Goal: Find specific fact: Find specific fact

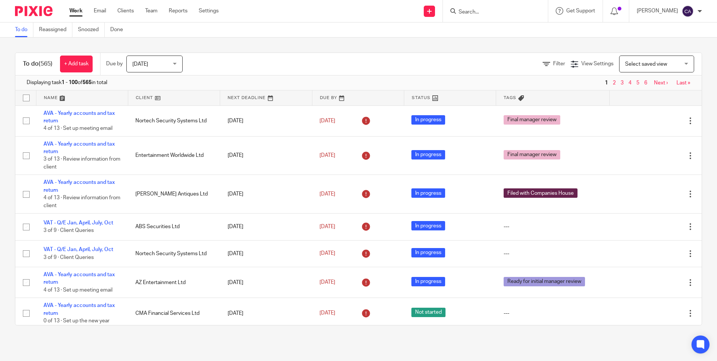
click at [483, 16] on div at bounding box center [495, 11] width 105 height 22
click at [478, 13] on input "Search" at bounding box center [491, 12] width 67 height 7
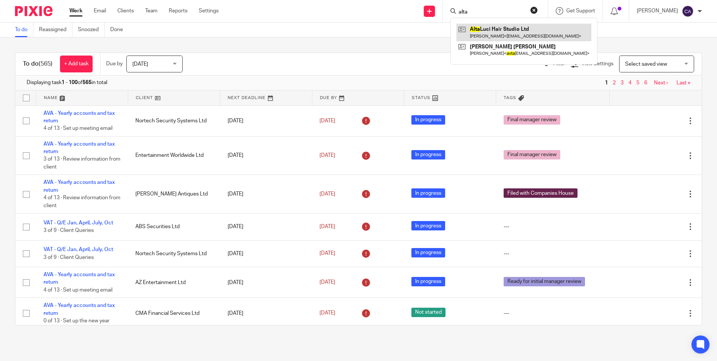
type input "alta"
click at [503, 27] on link at bounding box center [523, 32] width 135 height 17
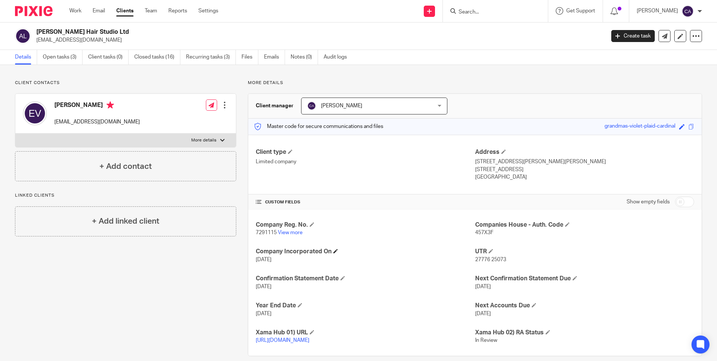
scroll to position [18, 0]
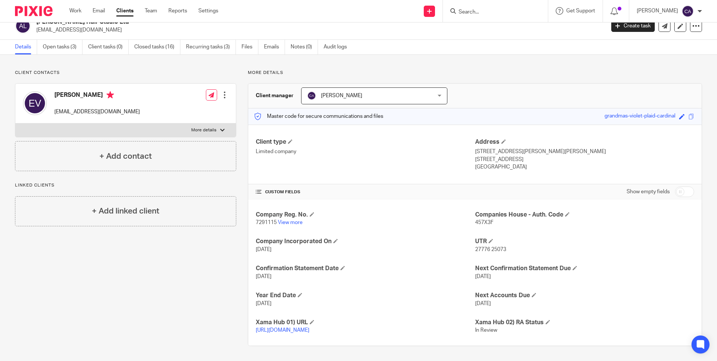
drag, startPoint x: 515, startPoint y: 244, endPoint x: 253, endPoint y: 208, distance: 264.1
click at [253, 208] on div "Company Reg. No. 7291115 View more Companies House - Auth. Code 457X3F Company …" at bounding box center [474, 272] width 453 height 146
drag, startPoint x: 253, startPoint y: 208, endPoint x: 265, endPoint y: 213, distance: 13.1
copy div "Company Reg. No. 7291115 View more Companies House - Auth. Code 457X3F Company …"
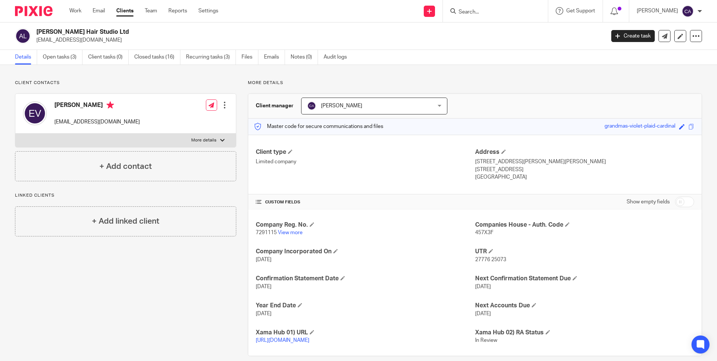
click at [494, 12] on input "Search" at bounding box center [491, 12] width 67 height 7
type input "actuon"
click at [494, 29] on link at bounding box center [519, 32] width 127 height 17
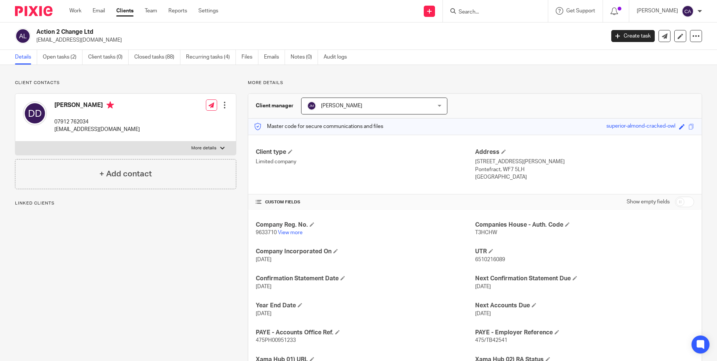
scroll to position [45, 0]
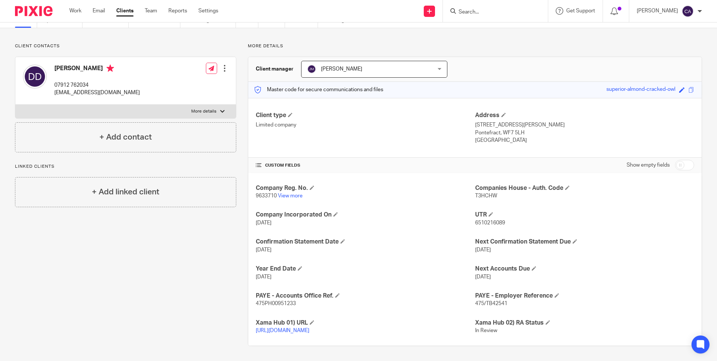
drag, startPoint x: 515, startPoint y: 300, endPoint x: 251, endPoint y: 176, distance: 292.1
click at [251, 176] on div "Company Reg. No. 9633710 View more Companies House - [GEOGRAPHIC_DATA]. Code T3…" at bounding box center [474, 259] width 453 height 173
drag, startPoint x: 251, startPoint y: 177, endPoint x: 272, endPoint y: 188, distance: 23.5
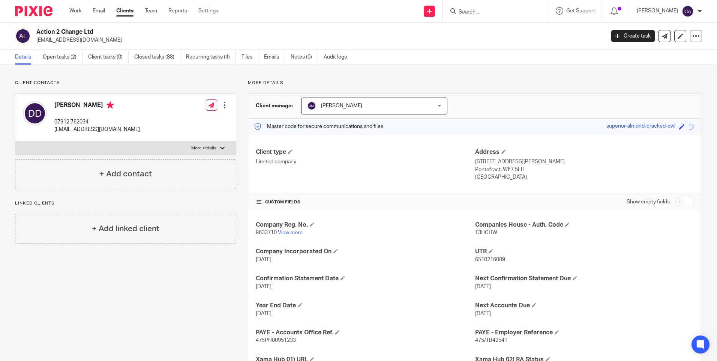
scroll to position [0, 0]
click at [473, 17] on div at bounding box center [495, 11] width 105 height 22
click at [479, 8] on form at bounding box center [498, 10] width 80 height 9
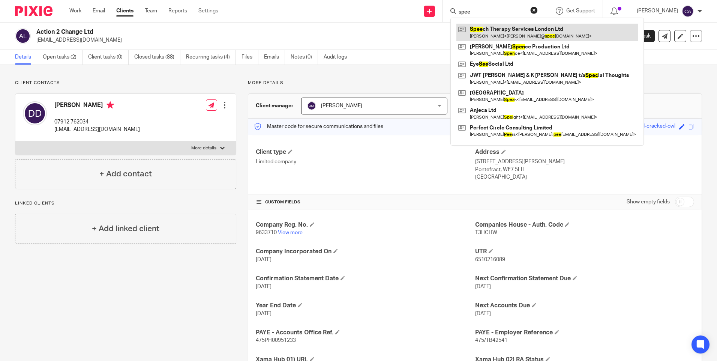
type input "spee"
click at [515, 29] on link at bounding box center [546, 32] width 181 height 17
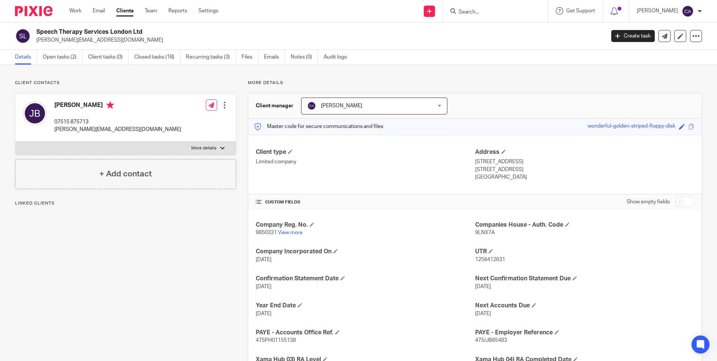
scroll to position [72, 0]
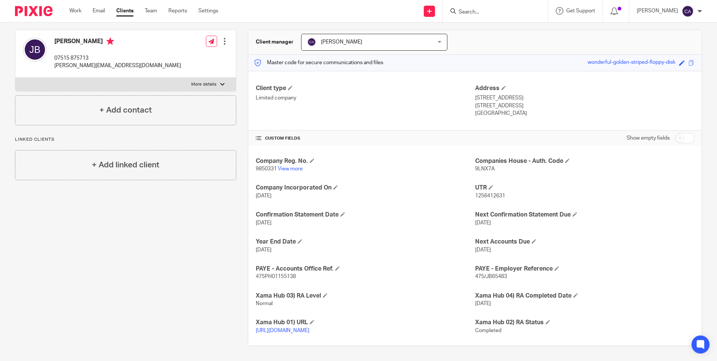
drag, startPoint x: 520, startPoint y: 270, endPoint x: 254, endPoint y: 149, distance: 292.7
click at [253, 149] on div "Company Reg. No. 9850331 View more Companies House - [GEOGRAPHIC_DATA]. Code 9L…" at bounding box center [474, 246] width 453 height 200
drag, startPoint x: 254, startPoint y: 149, endPoint x: 262, endPoint y: 155, distance: 9.9
copy div "Company Reg. No. 9850331 View more Companies House - [GEOGRAPHIC_DATA]. Code 9L…"
